Goal: Transaction & Acquisition: Purchase product/service

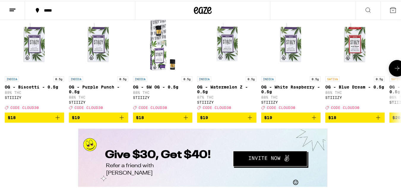
scroll to position [1039, 0]
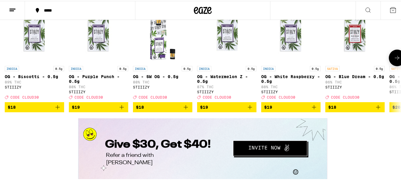
click at [394, 61] on icon at bounding box center [397, 56] width 7 height 7
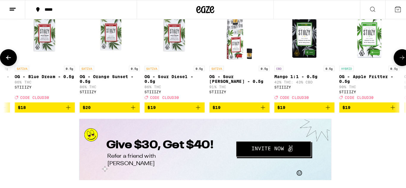
scroll to position [0, 327]
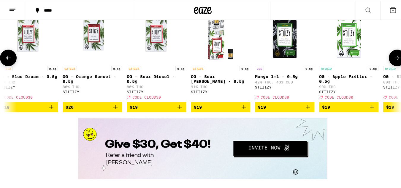
click at [34, 60] on img "Open page for OG - Blue Dream - 0.5g from STIIIZY" at bounding box center [28, 32] width 59 height 59
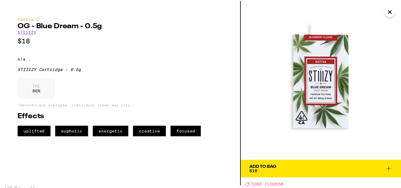
scroll to position [2, 0]
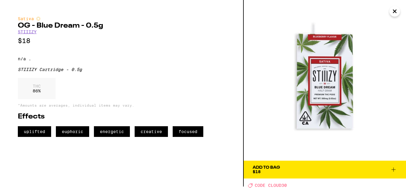
click at [393, 10] on icon "Close" at bounding box center [394, 11] width 3 height 3
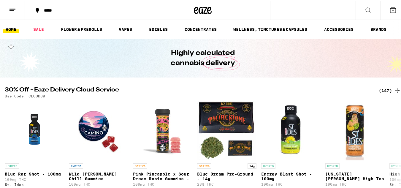
click at [365, 10] on icon at bounding box center [368, 9] width 7 height 7
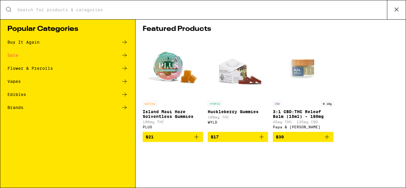
click at [51, 13] on div "Search for Products" at bounding box center [202, 9] width 405 height 19
click at [49, 11] on input "Search for Products" at bounding box center [202, 9] width 370 height 5
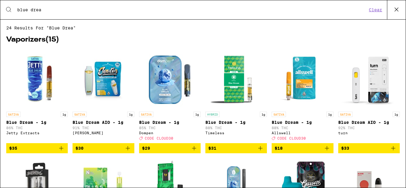
type input "blue dream"
